Goal: Task Accomplishment & Management: Use online tool/utility

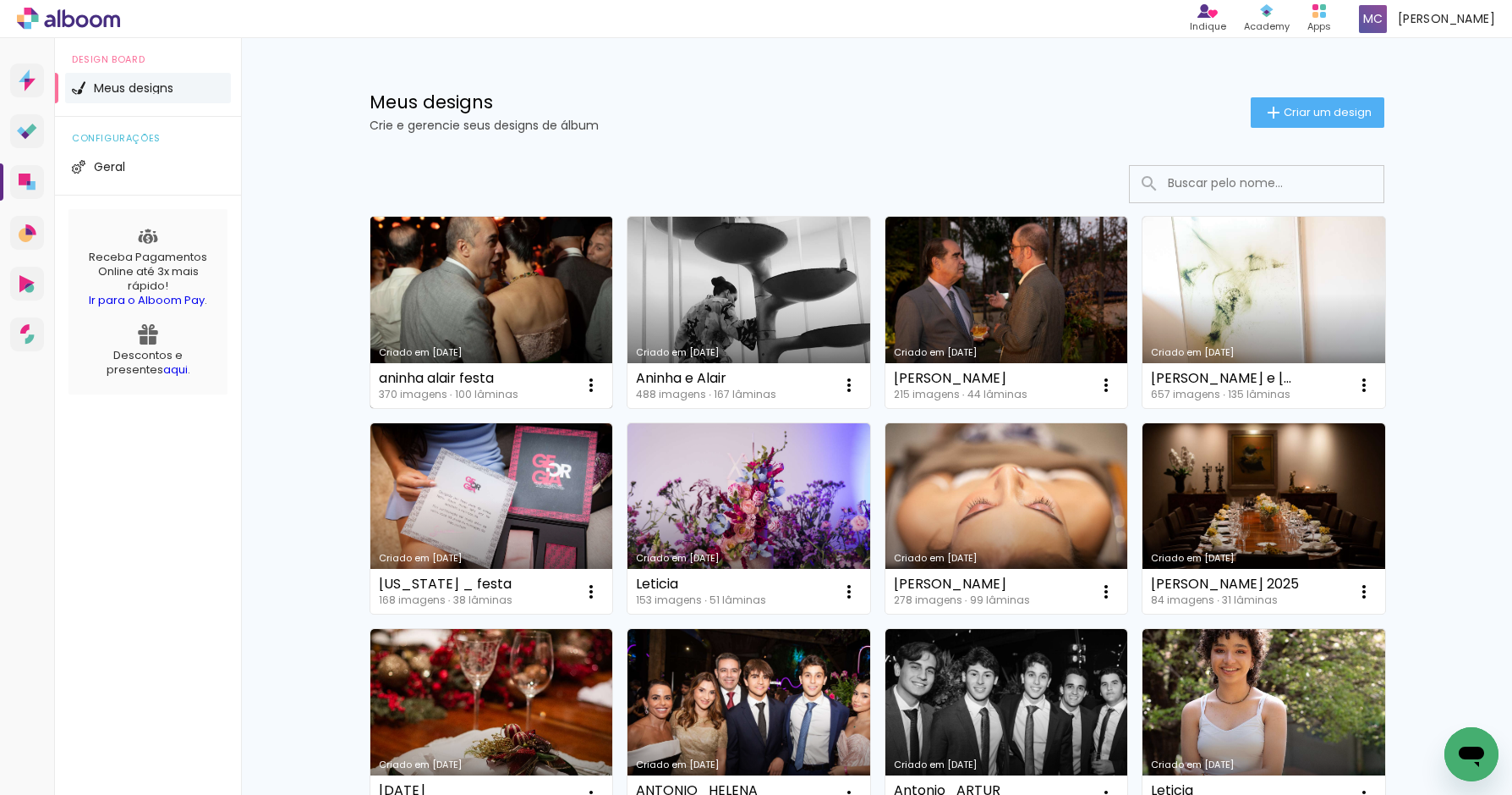
click at [478, 290] on link "Criado em [DATE]" at bounding box center [492, 313] width 243 height 191
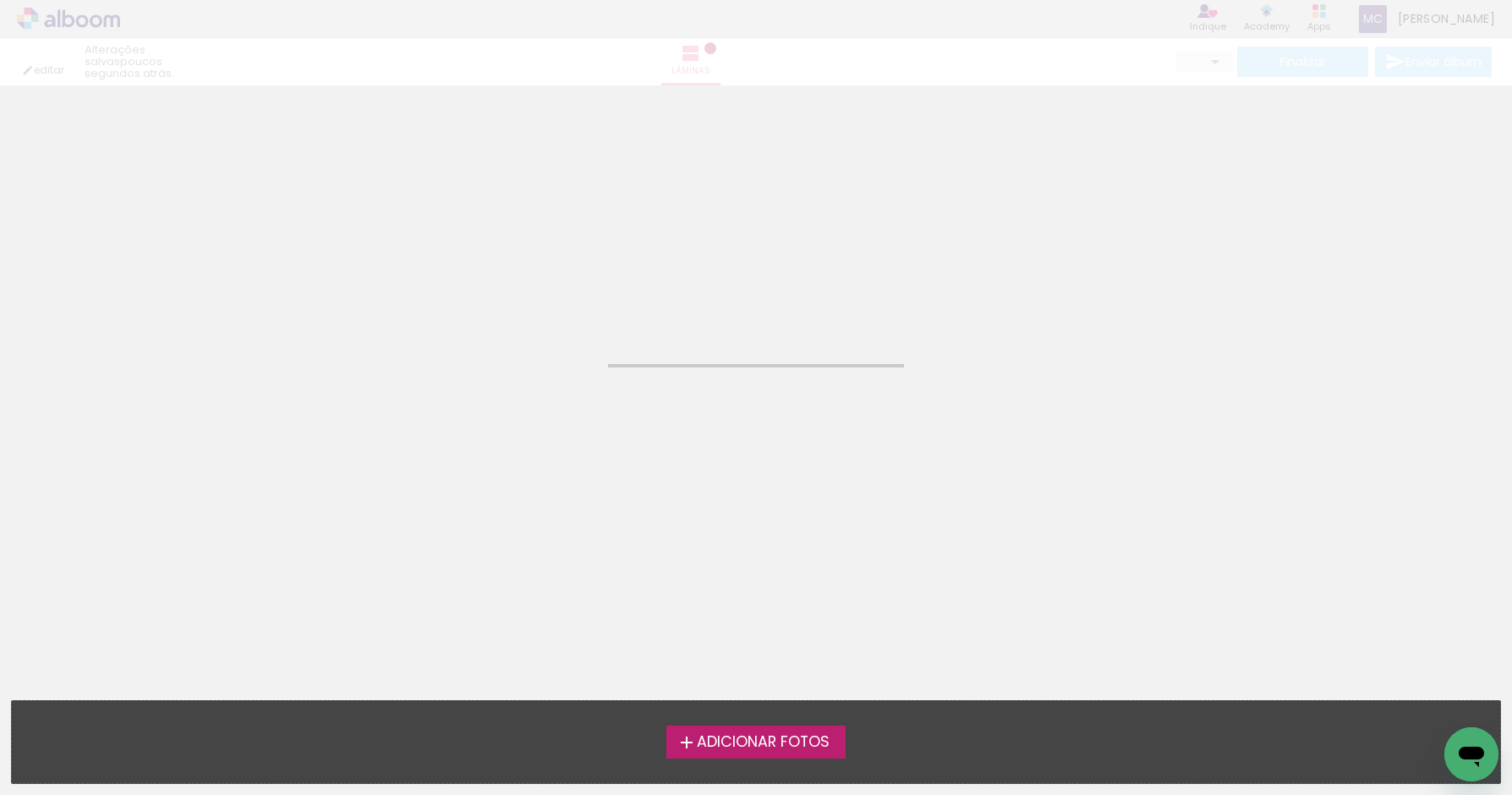
click at [478, 290] on neon-animated-pages "Confirmar Cancelar" at bounding box center [756, 440] width 1512 height 709
